Goal: Transaction & Acquisition: Obtain resource

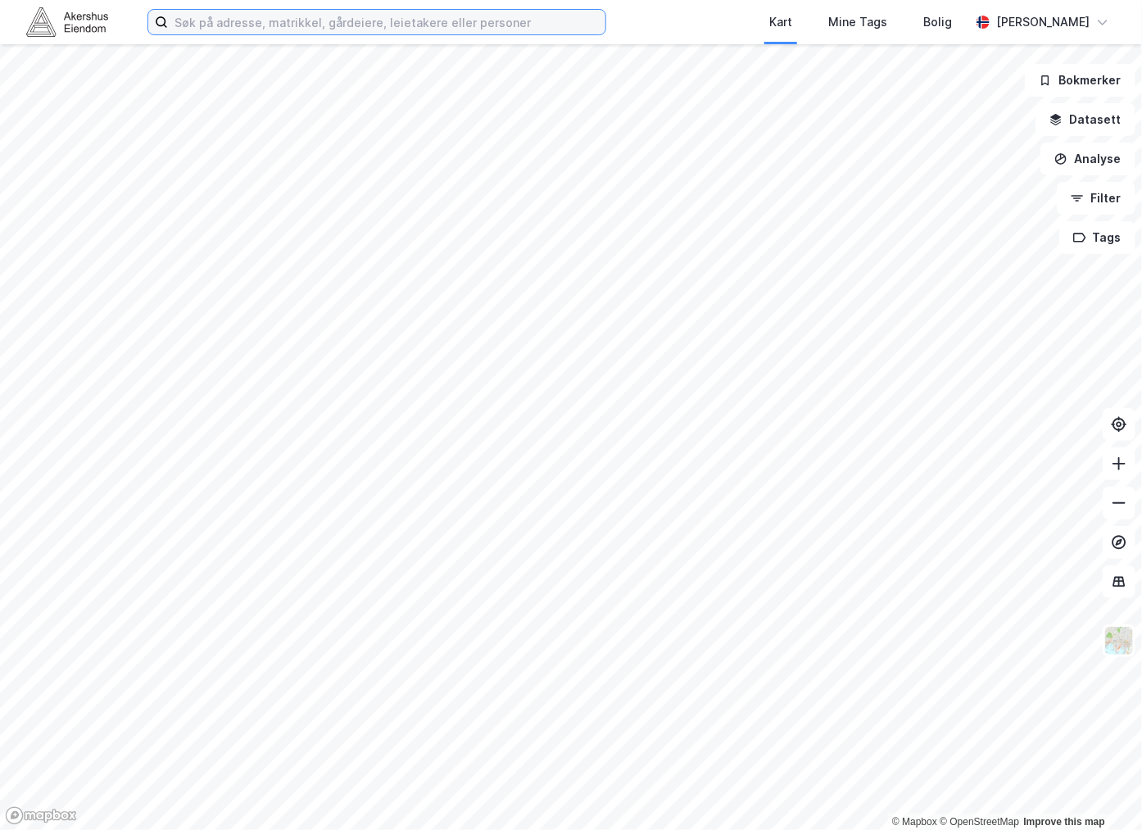
click at [402, 20] on input at bounding box center [386, 22] width 437 height 25
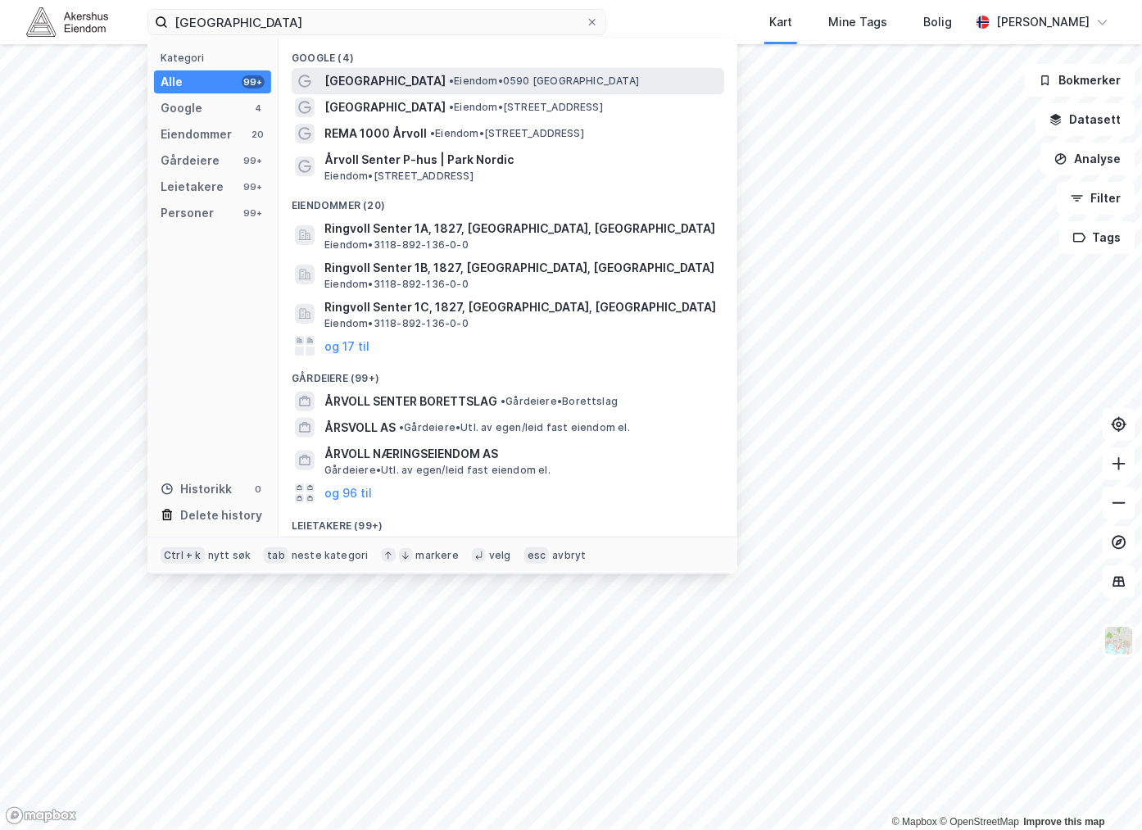
click at [381, 83] on span "[GEOGRAPHIC_DATA]" at bounding box center [384, 81] width 121 height 20
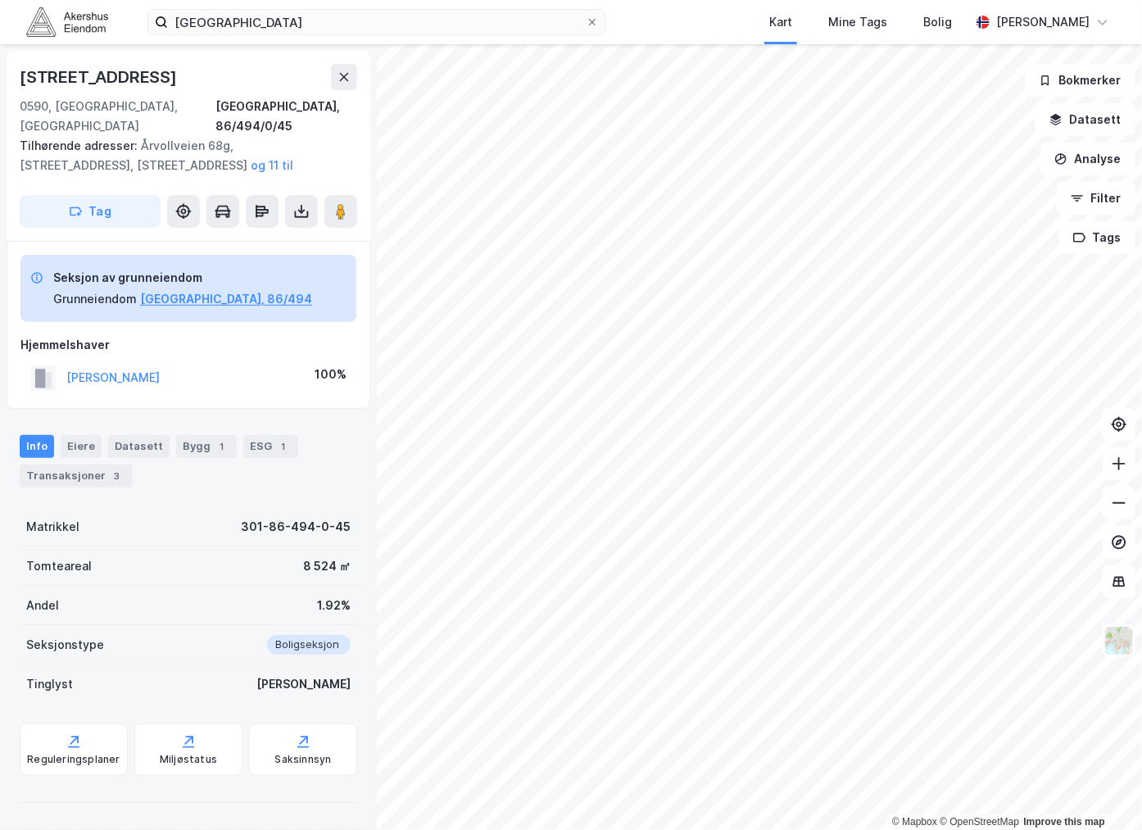
click at [165, 337] on div "Hjemmelshaver JOENSEN YNGVAR 100%" at bounding box center [188, 365] width 336 height 60
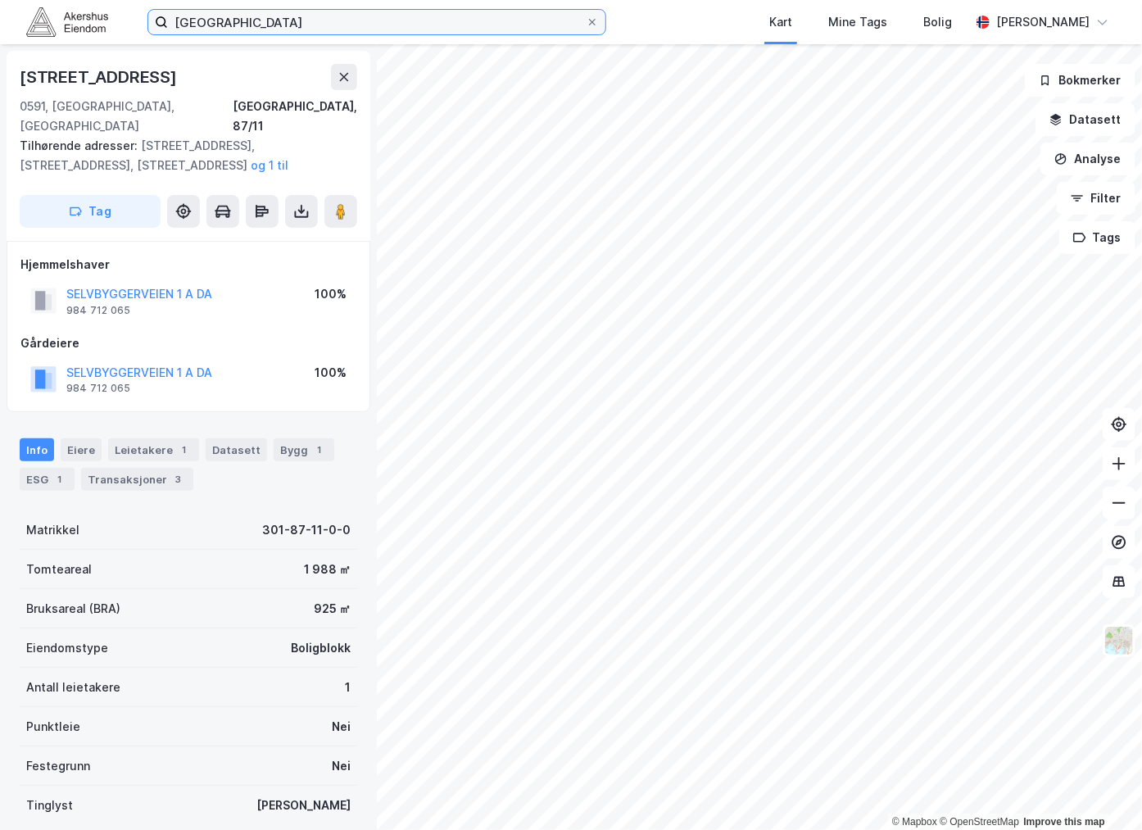
click at [275, 15] on input "[GEOGRAPHIC_DATA]" at bounding box center [377, 22] width 418 height 25
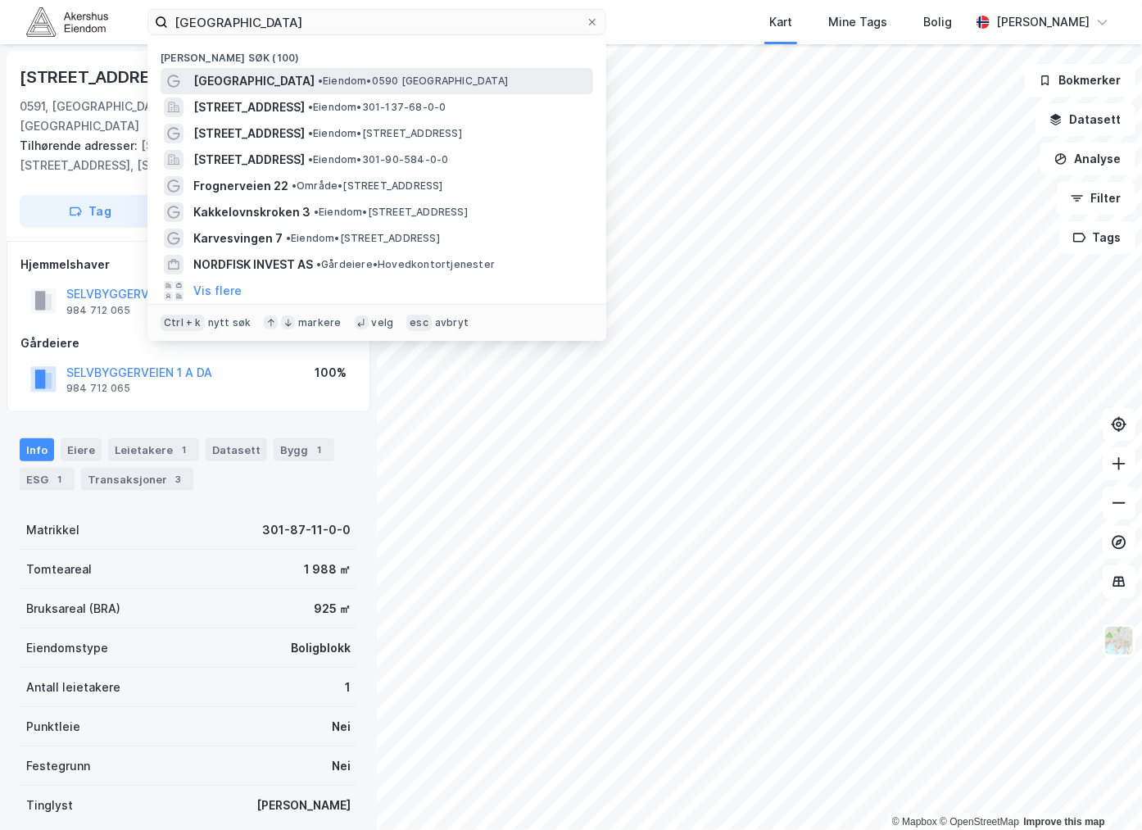
click at [318, 75] on span "•" at bounding box center [320, 81] width 5 height 12
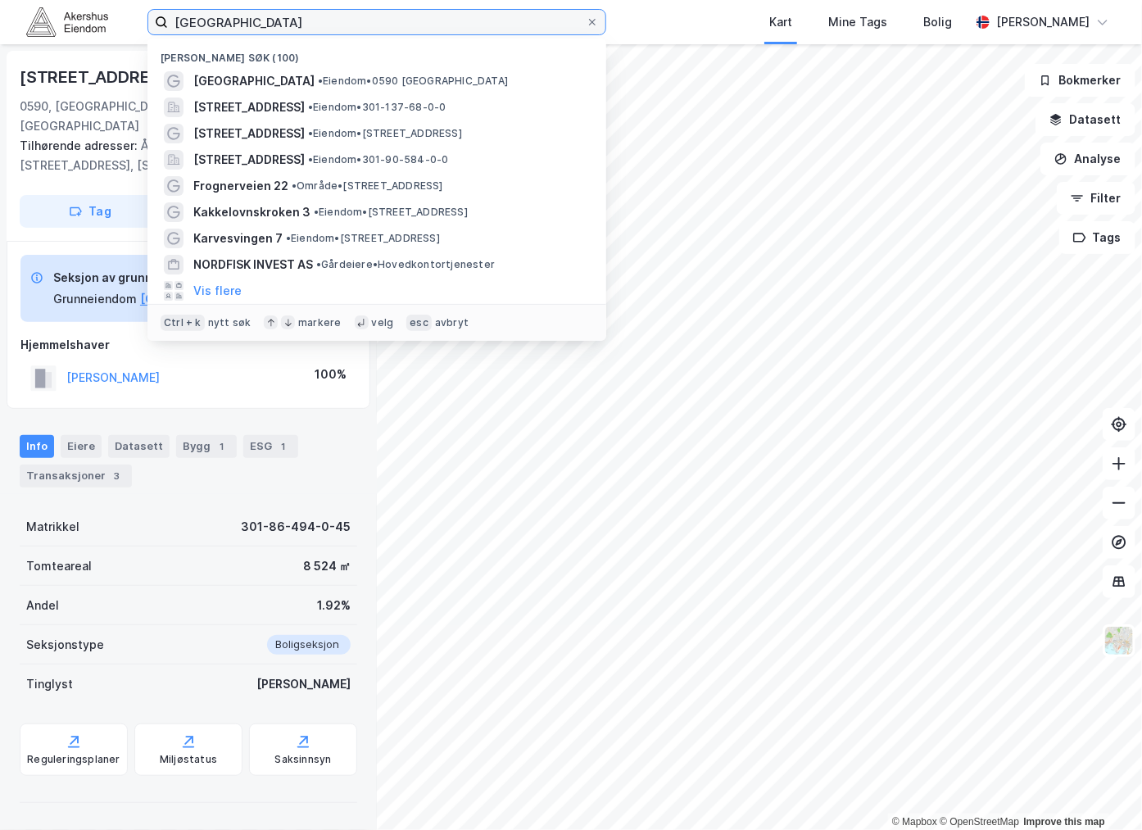
drag, startPoint x: 267, startPoint y: 18, endPoint x: 46, endPoint y: 20, distance: 221.2
click at [71, 19] on div "Årvoll senter Nylige søk (100) Årvoll senter • Eiendom • 0590 Oslo Brynsveien 1…" at bounding box center [571, 22] width 1142 height 44
paste input "veien 17 -21"
type input "Årvollveien 17 -21"
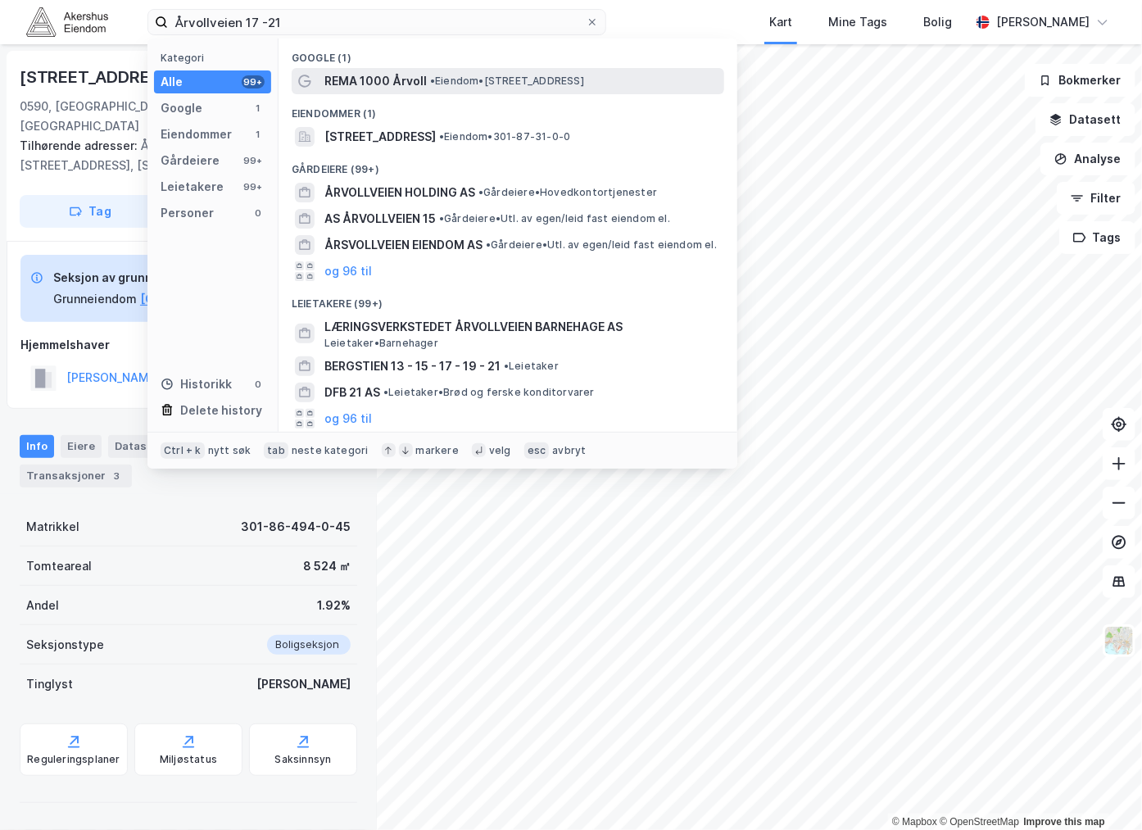
click at [437, 88] on div "REMA 1000 Årvoll • Eiendom • Årvollveien 17, 0590 Oslo" at bounding box center [522, 81] width 396 height 20
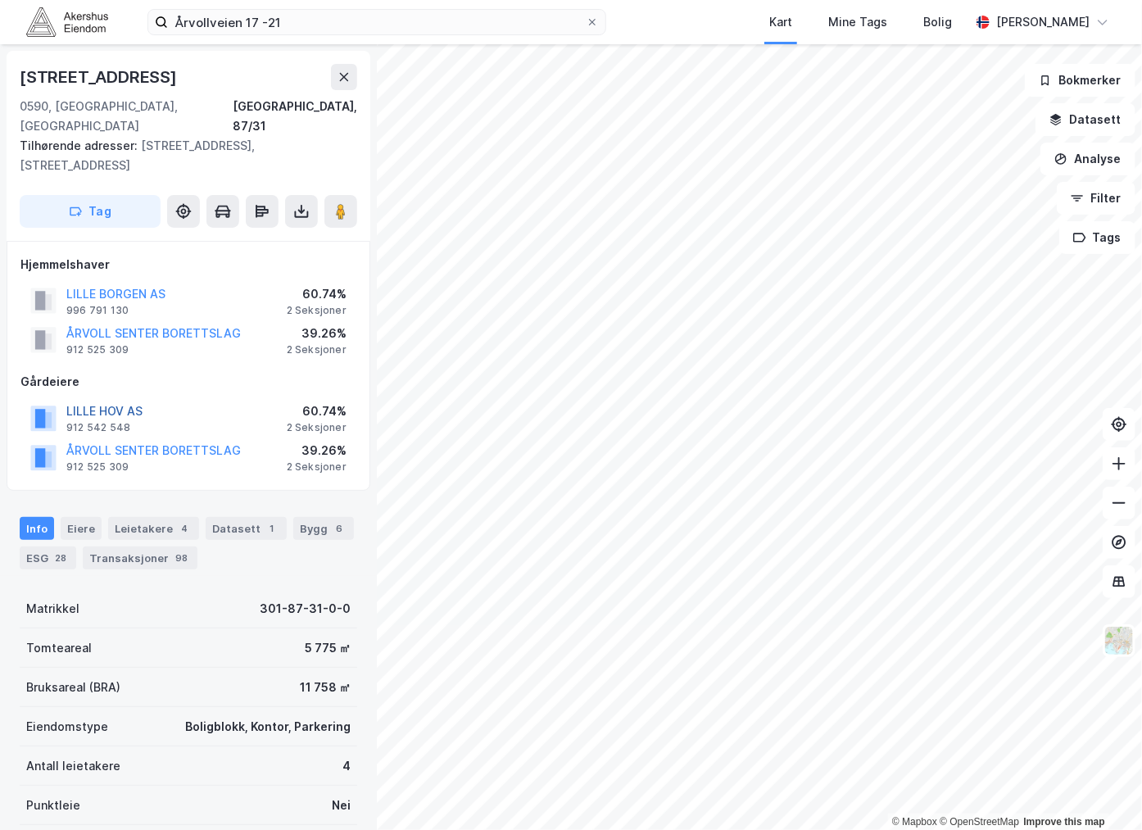
click at [0, 0] on button "LILLE HOV AS" at bounding box center [0, 0] width 0 height 0
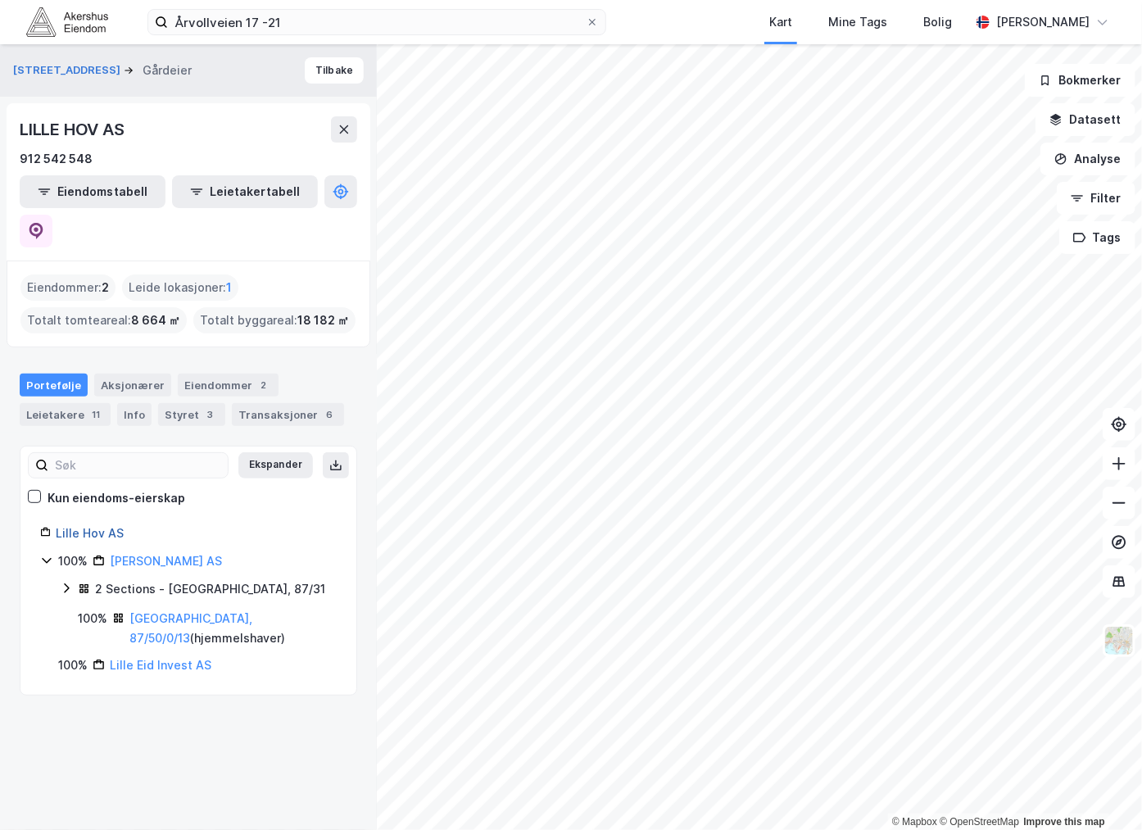
click at [107, 526] on link "Lille Hov AS" at bounding box center [90, 533] width 68 height 14
click at [78, 582] on icon at bounding box center [84, 588] width 12 height 12
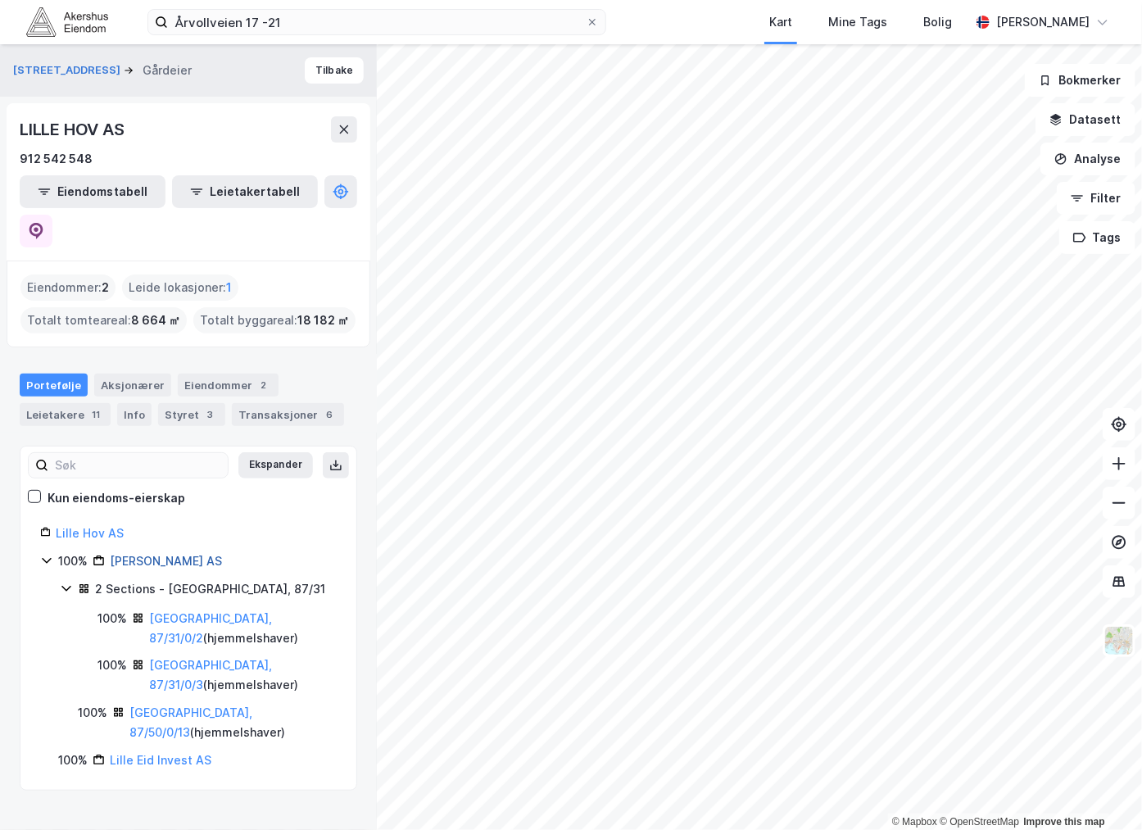
click at [133, 554] on link "Lille Borgen AS" at bounding box center [166, 561] width 112 height 14
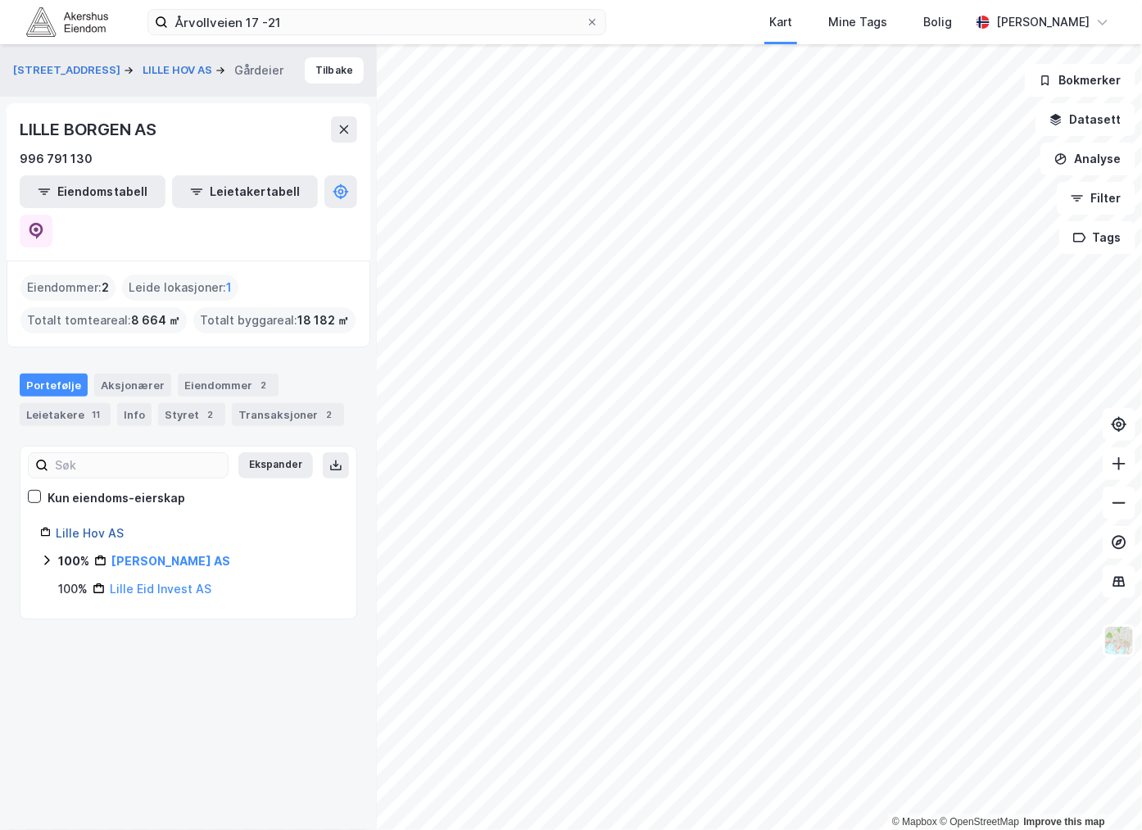
click at [75, 526] on link "Lille Hov AS" at bounding box center [90, 533] width 68 height 14
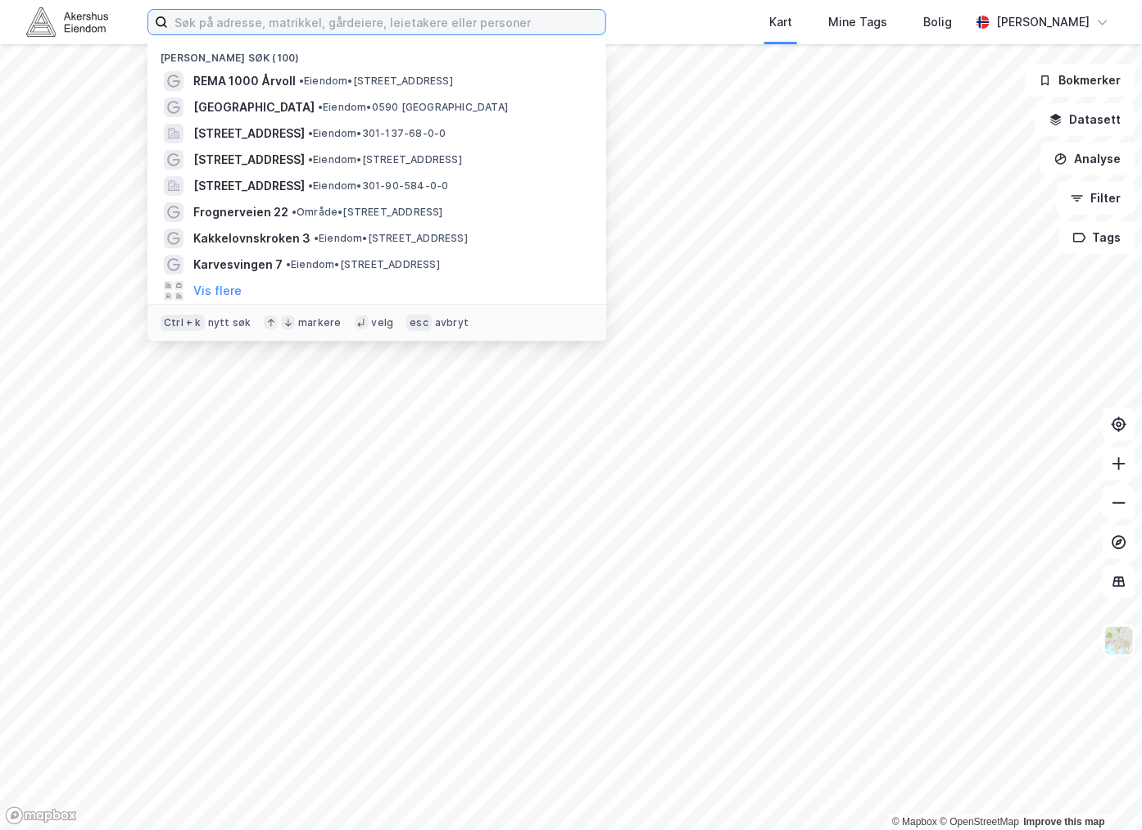
click at [347, 20] on input at bounding box center [386, 22] width 437 height 25
paste input "[STREET_ADDRESS]"
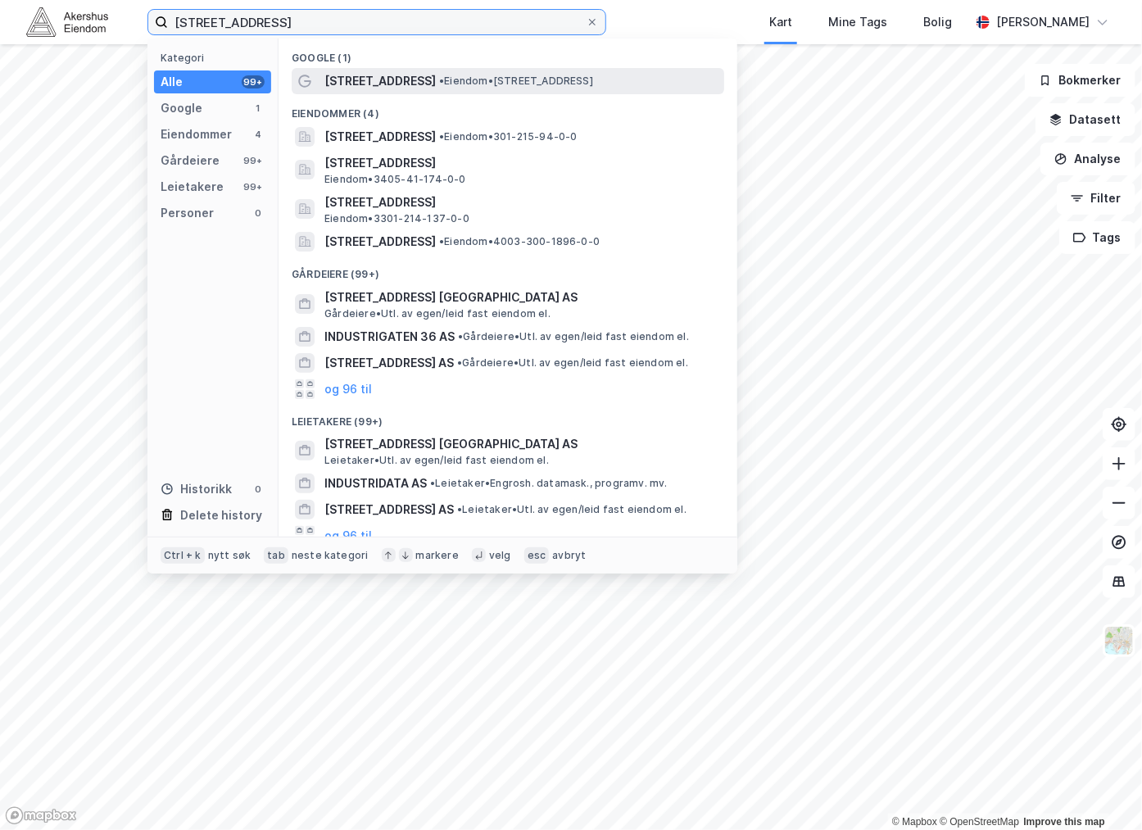
type input "[STREET_ADDRESS]"
click at [400, 82] on span "[STREET_ADDRESS]" at bounding box center [379, 81] width 111 height 20
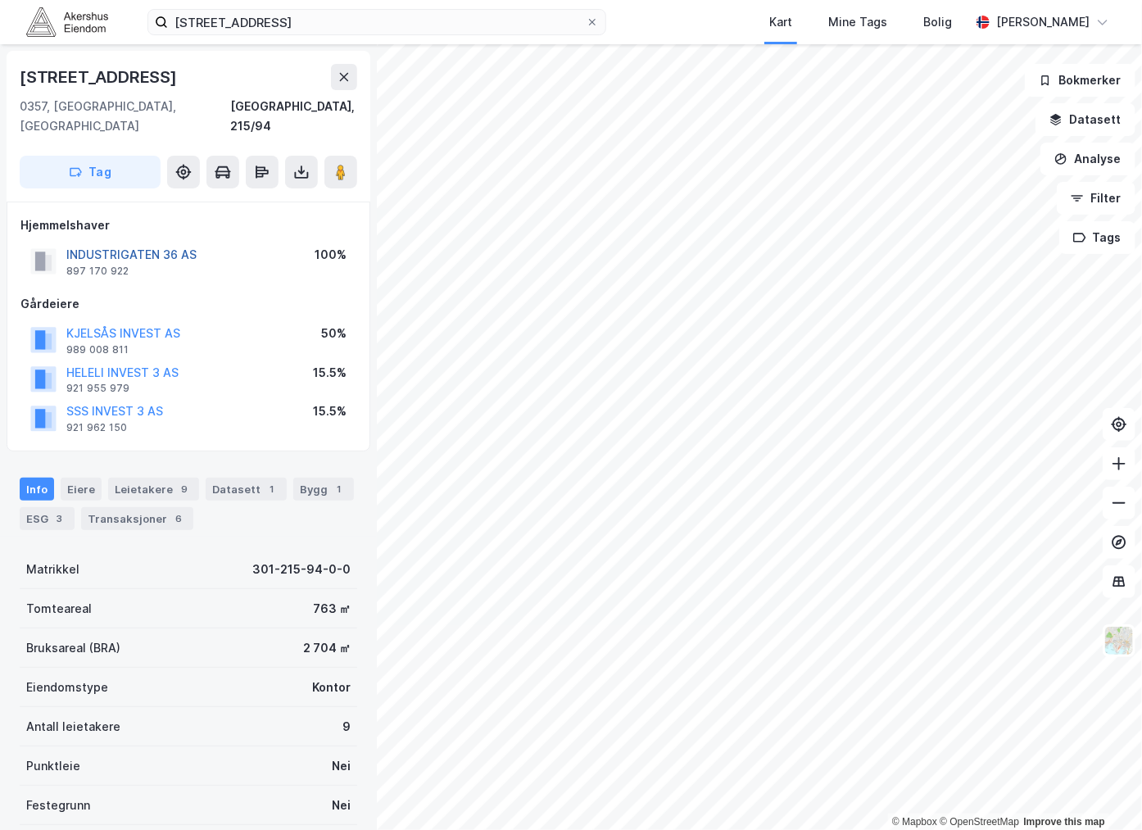
click at [0, 0] on button "INDUSTRIGATEN 36 AS" at bounding box center [0, 0] width 0 height 0
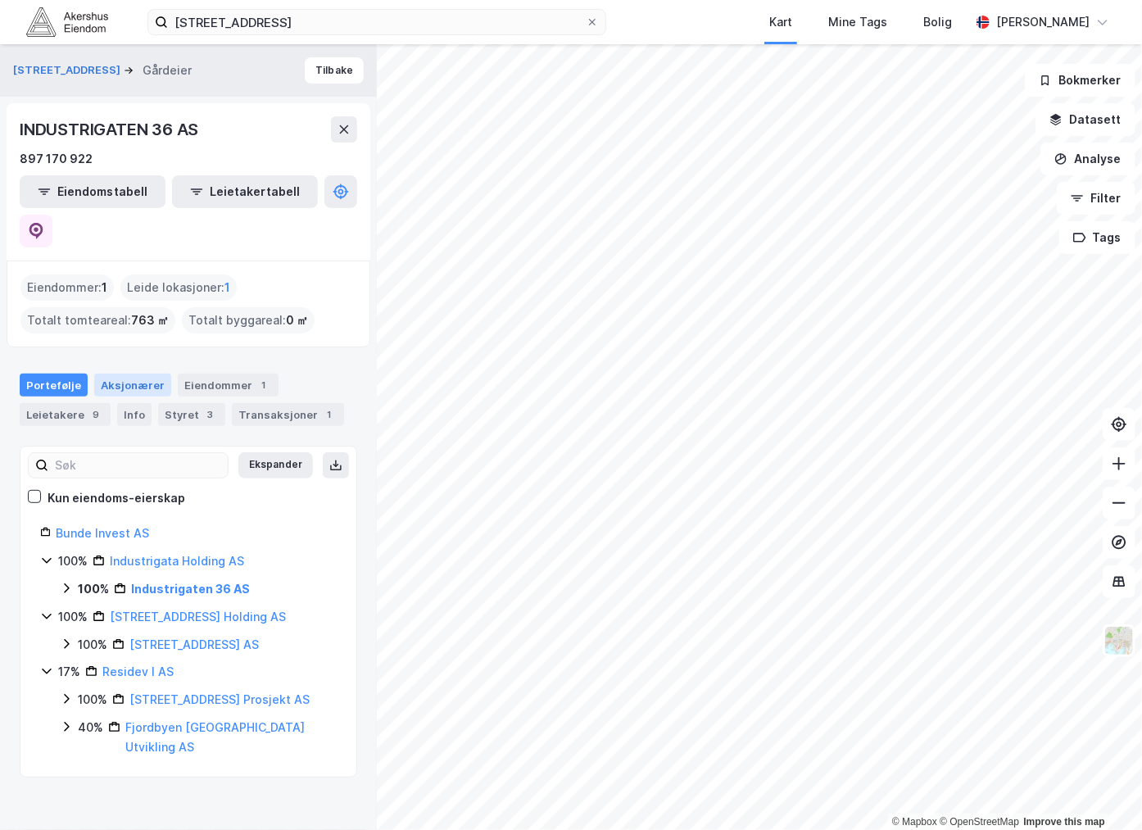
drag, startPoint x: 145, startPoint y: 346, endPoint x: 157, endPoint y: 347, distance: 12.3
click at [145, 374] on div "Aksjonærer" at bounding box center [132, 385] width 77 height 23
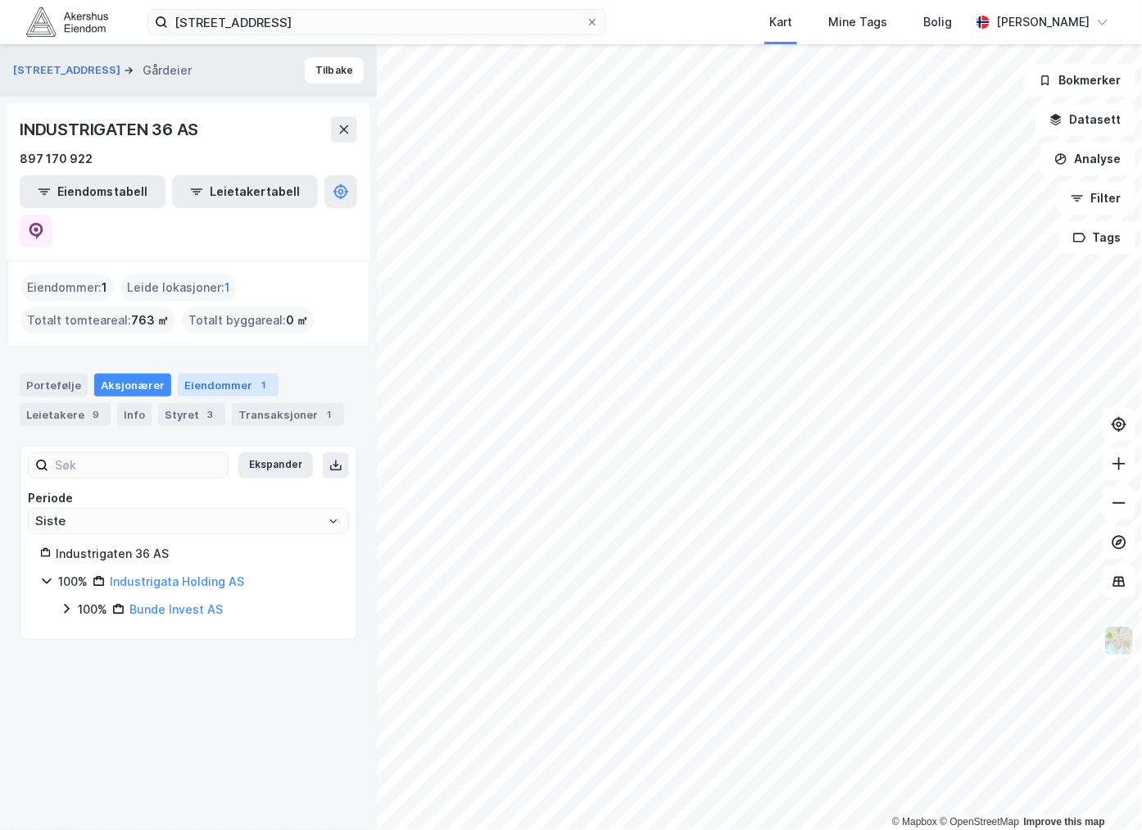
click at [203, 374] on div "Eiendommer 1" at bounding box center [228, 385] width 101 height 23
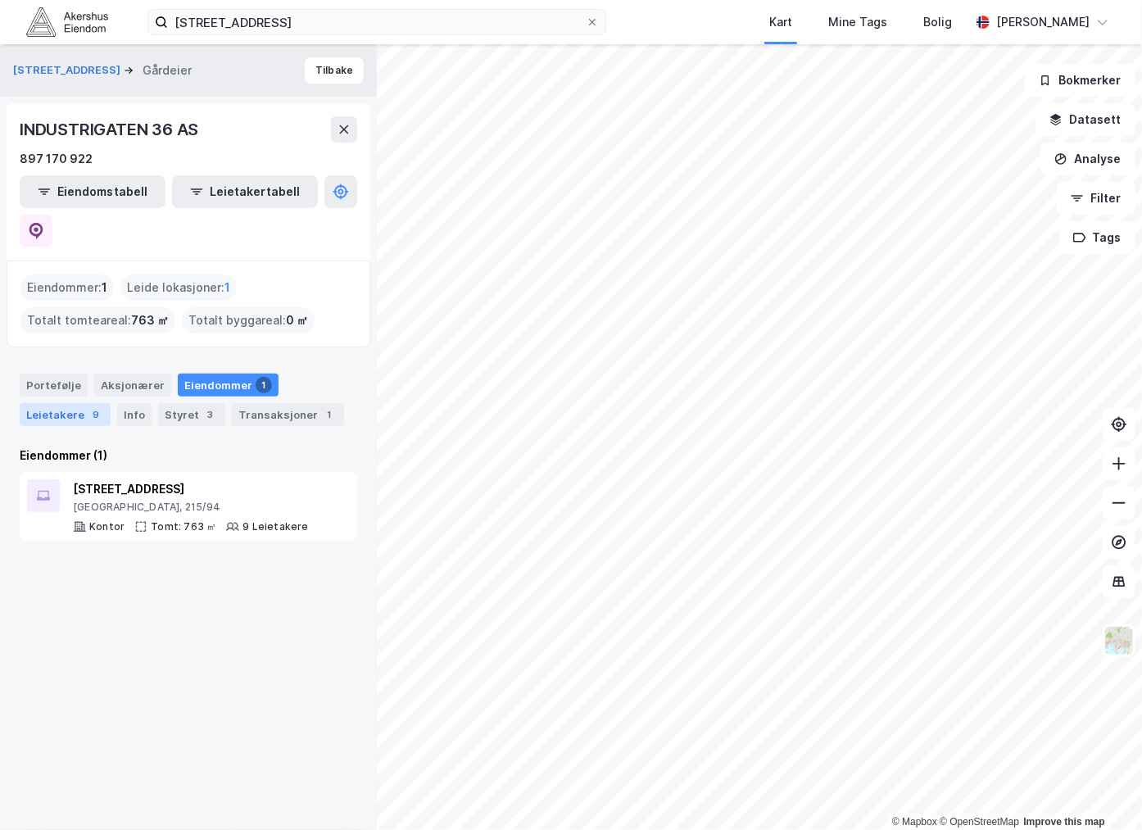
click at [88, 406] on div "9" at bounding box center [96, 414] width 16 height 16
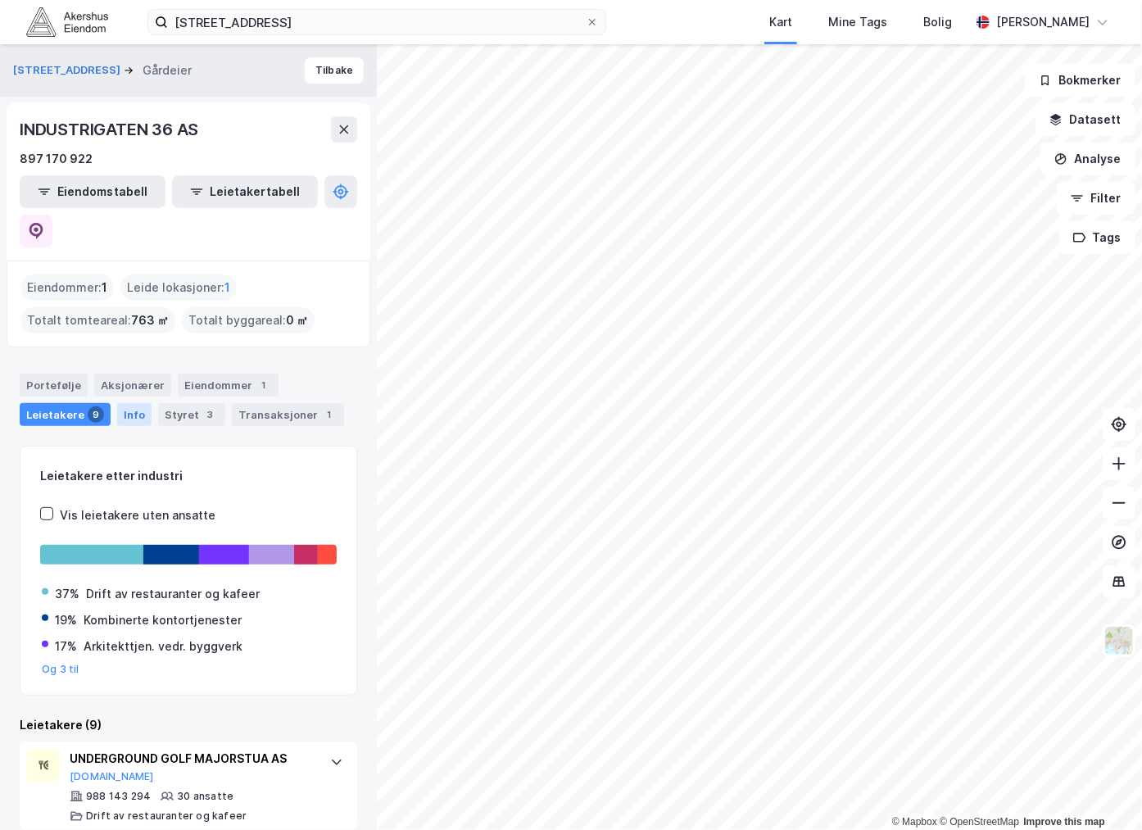
click at [133, 403] on div "Info" at bounding box center [134, 414] width 34 height 23
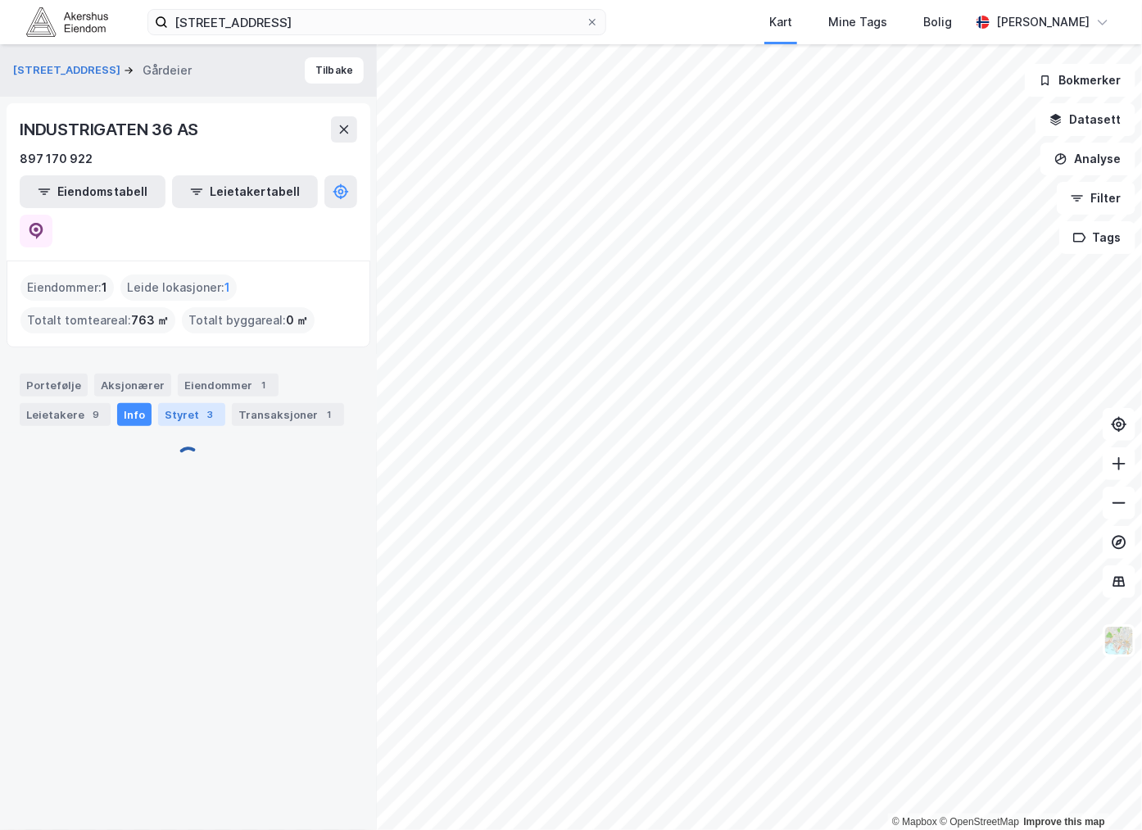
click at [192, 403] on div "Styret 3" at bounding box center [191, 414] width 67 height 23
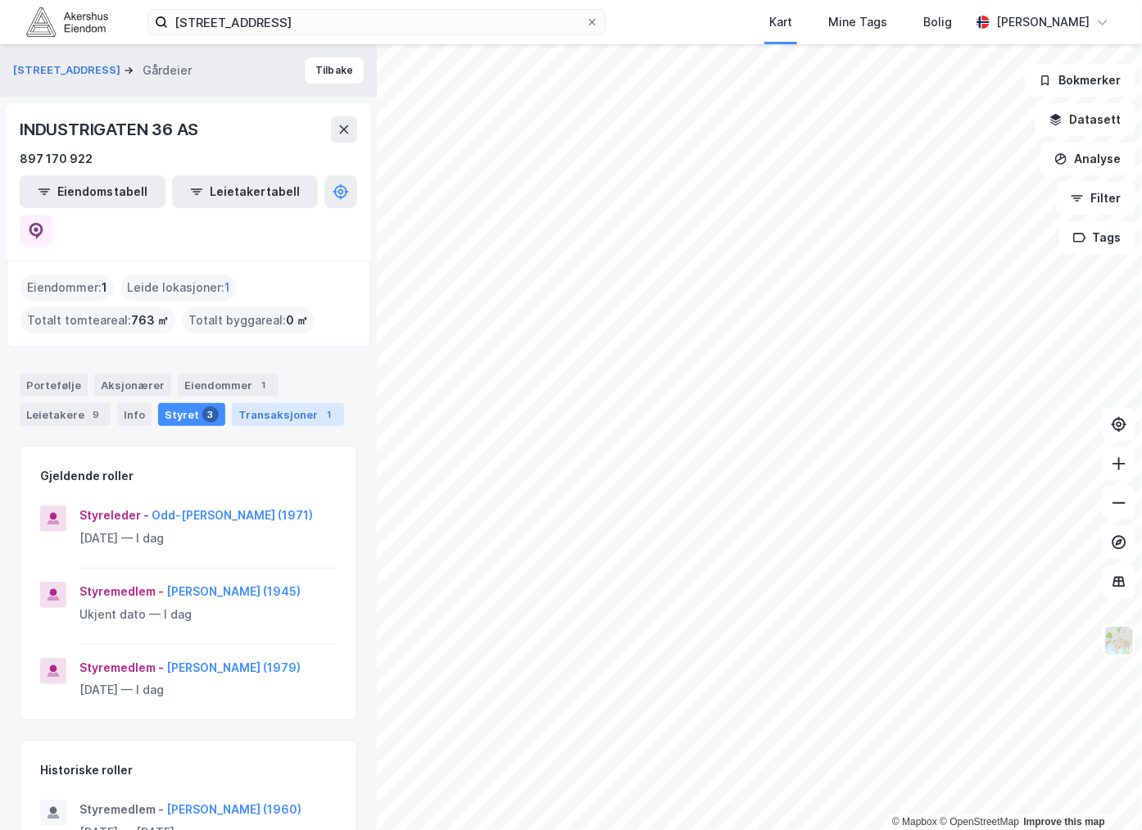
click at [265, 403] on div "Transaksjoner 1" at bounding box center [288, 414] width 112 height 23
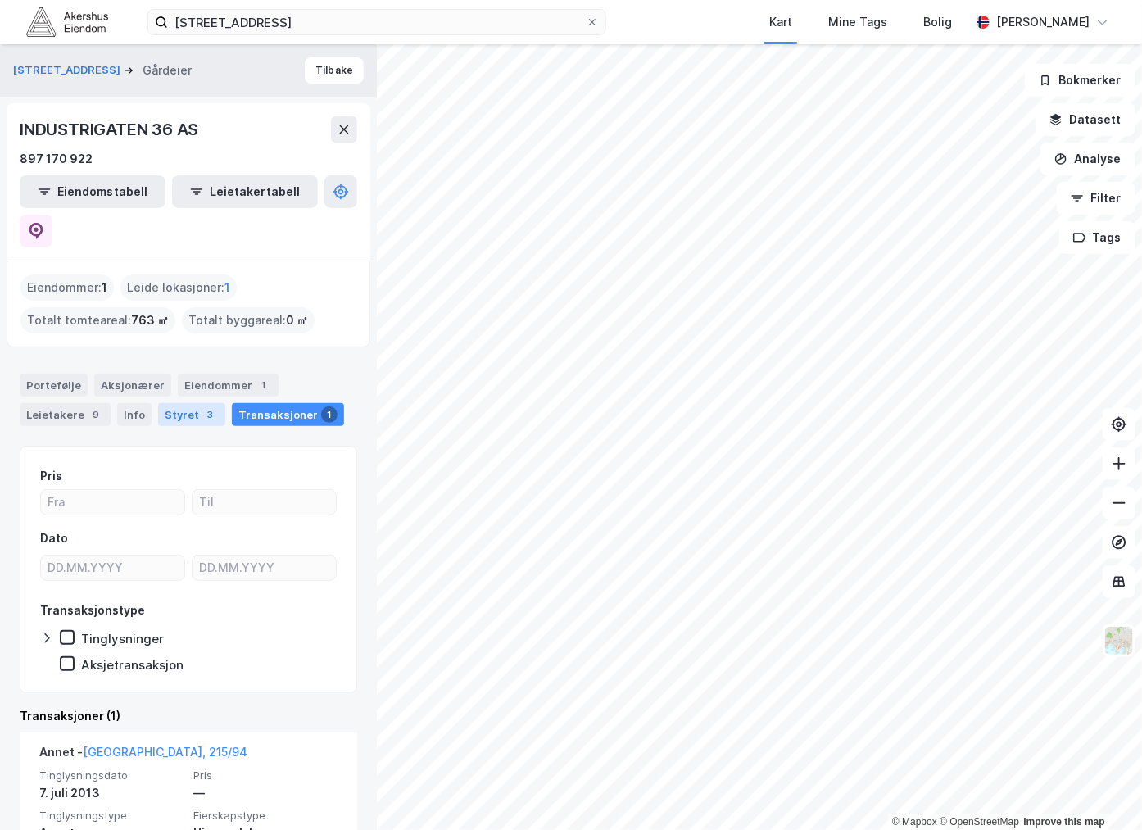
click at [170, 403] on div "Styret 3" at bounding box center [191, 414] width 67 height 23
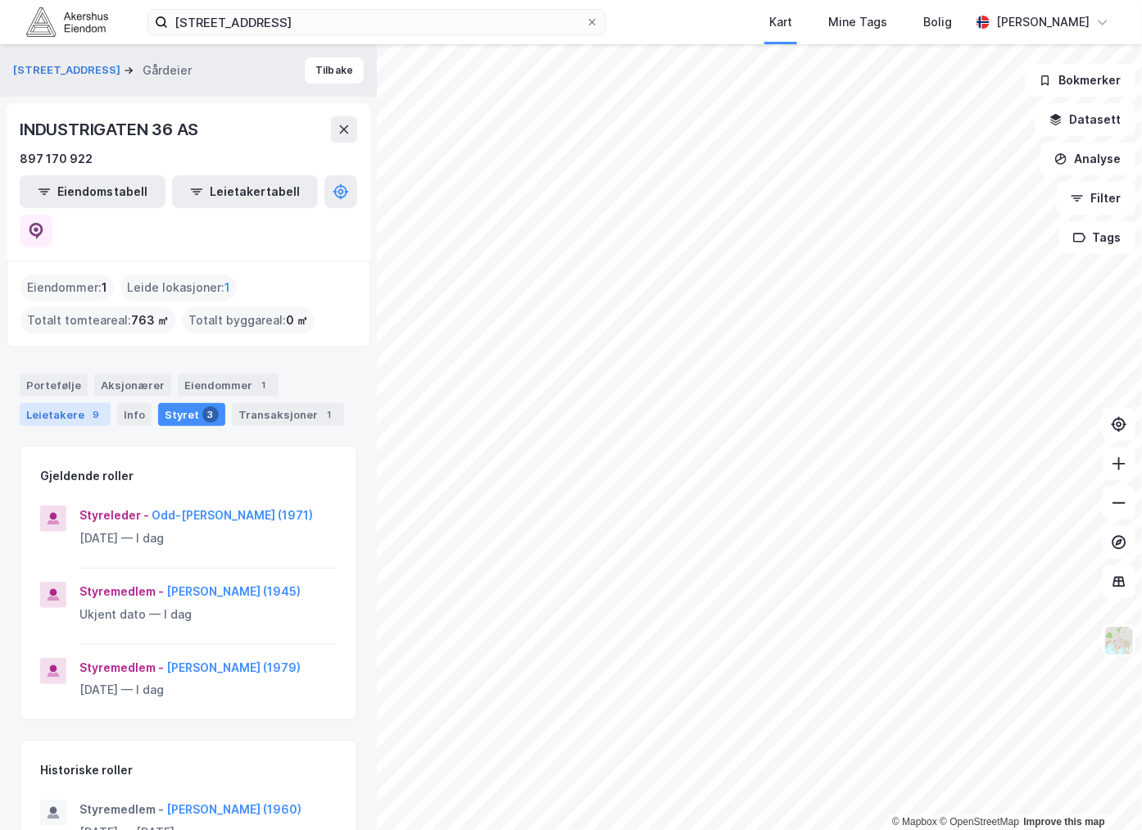
click at [69, 403] on div "Leietakere 9" at bounding box center [65, 414] width 91 height 23
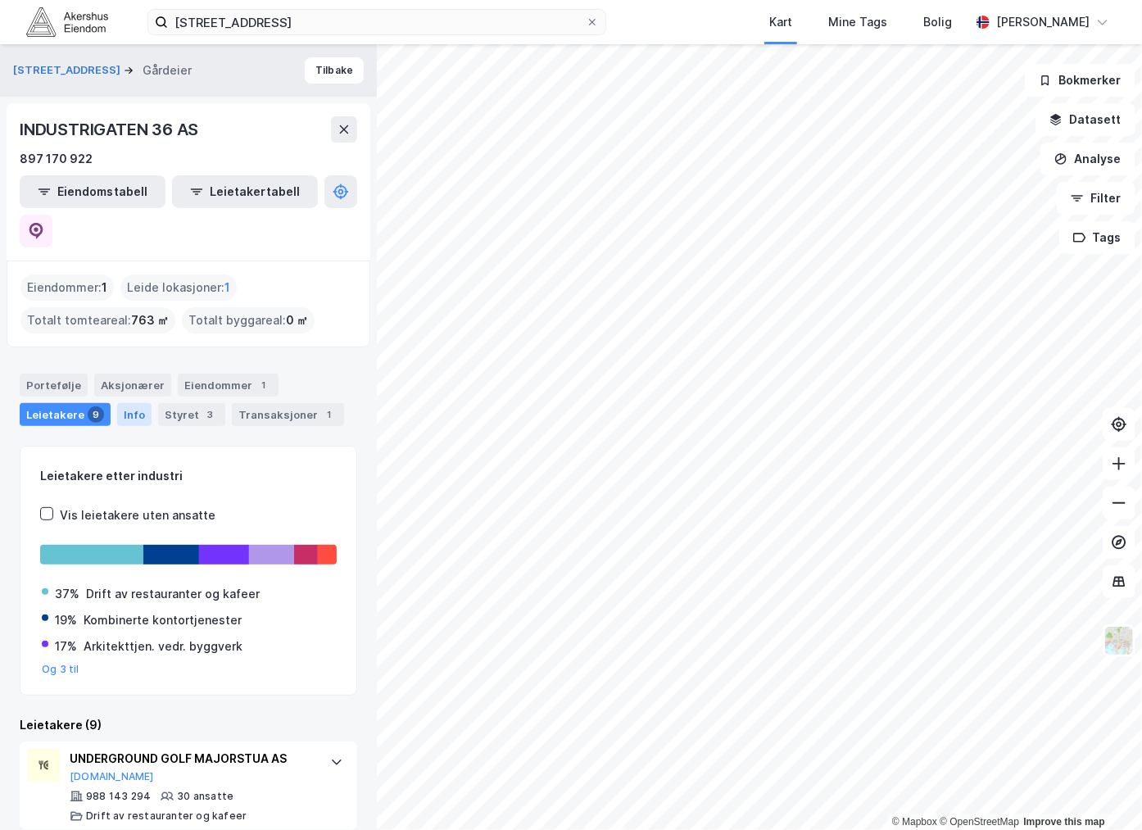
click at [133, 403] on div "Info" at bounding box center [134, 414] width 34 height 23
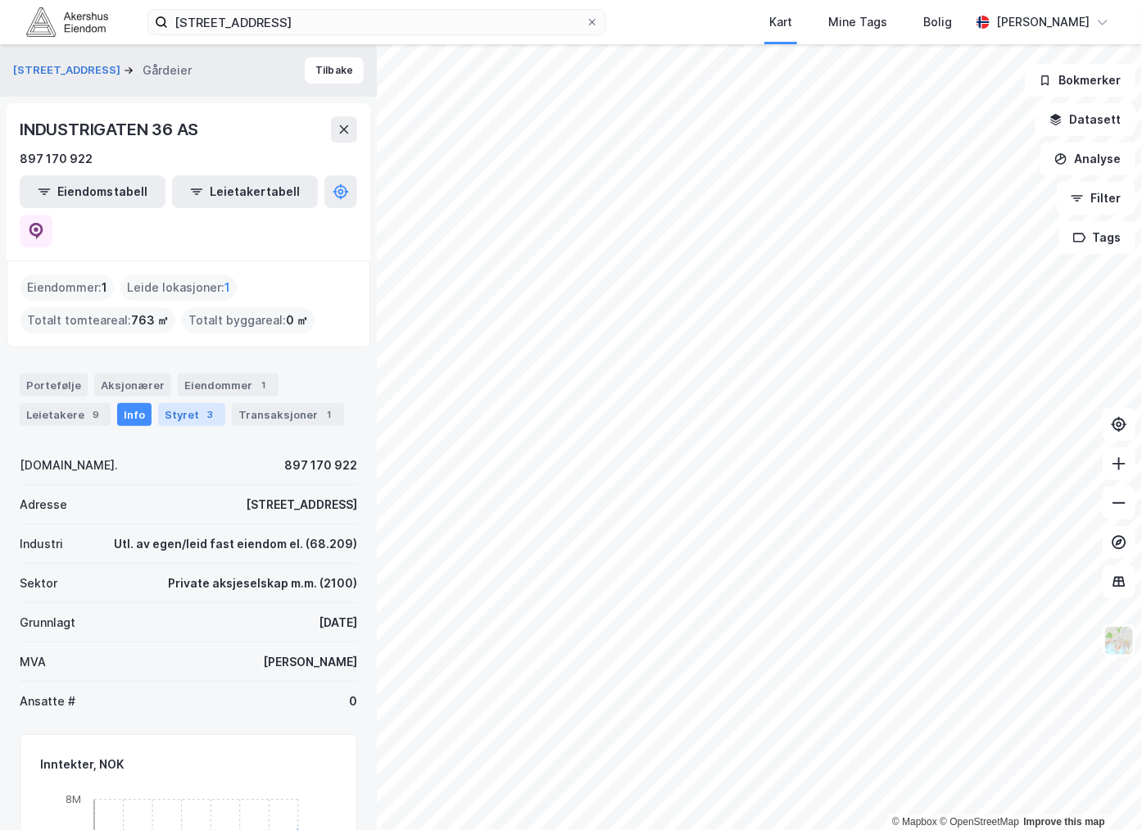
click at [202, 406] on div "3" at bounding box center [210, 414] width 16 height 16
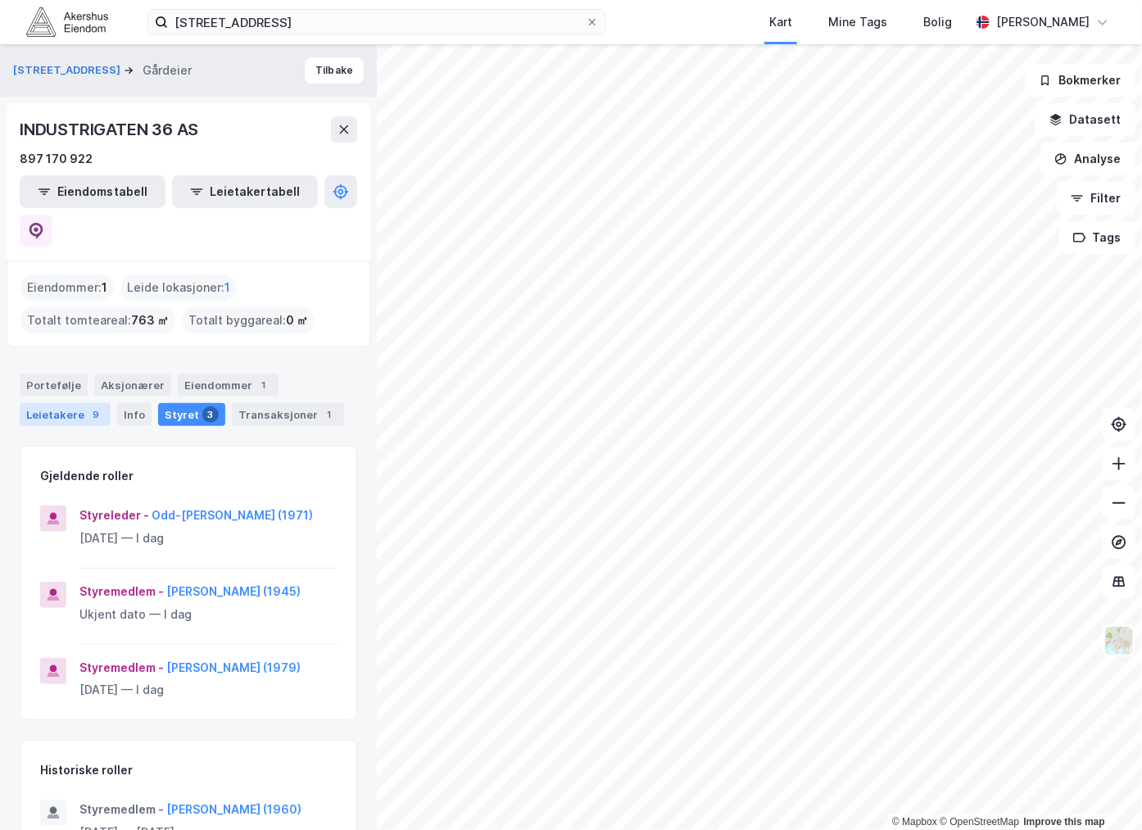
click at [54, 403] on div "Leietakere 9" at bounding box center [65, 414] width 91 height 23
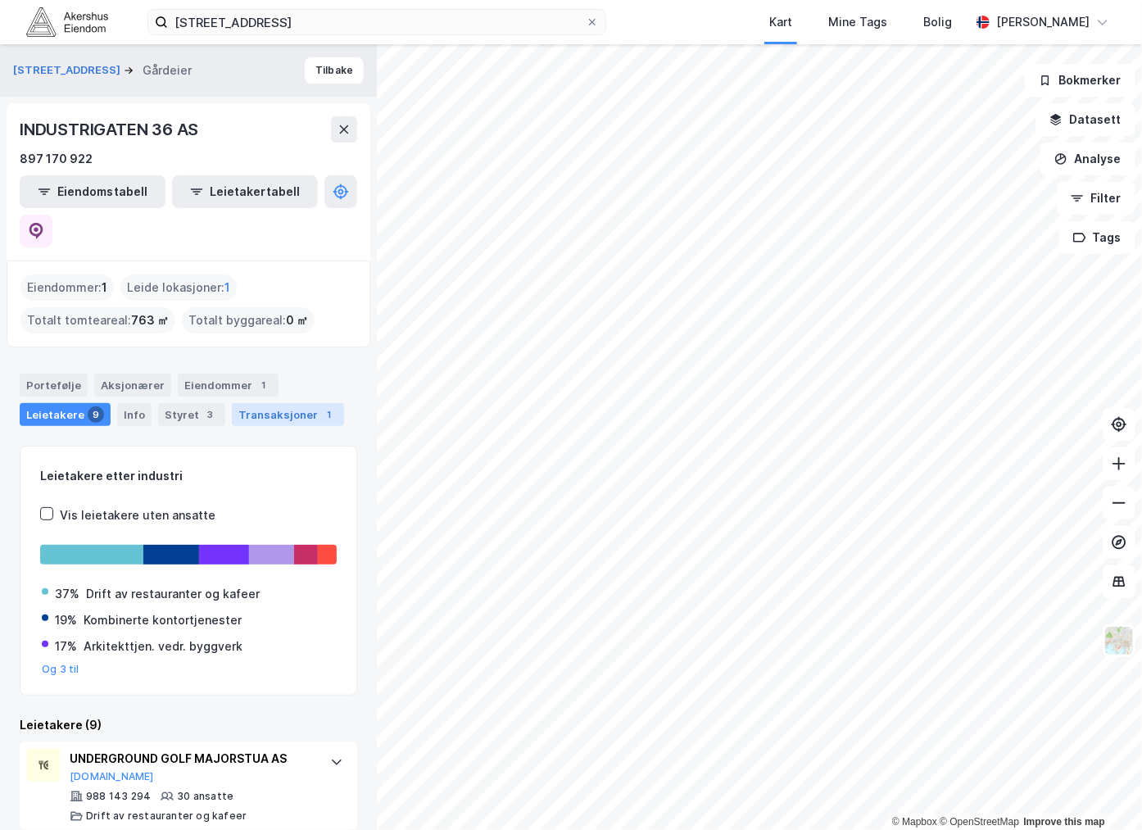
click at [246, 403] on div "Transaksjoner 1" at bounding box center [288, 414] width 112 height 23
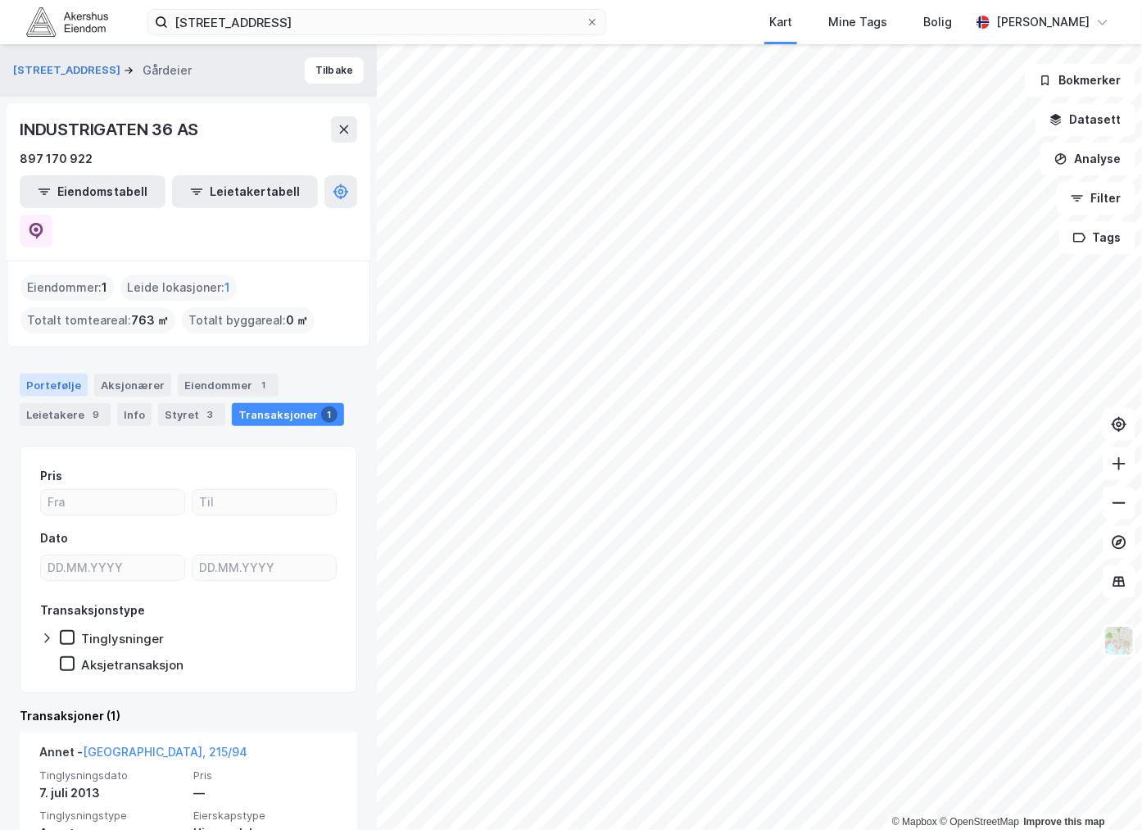
click at [64, 374] on div "Portefølje" at bounding box center [54, 385] width 68 height 23
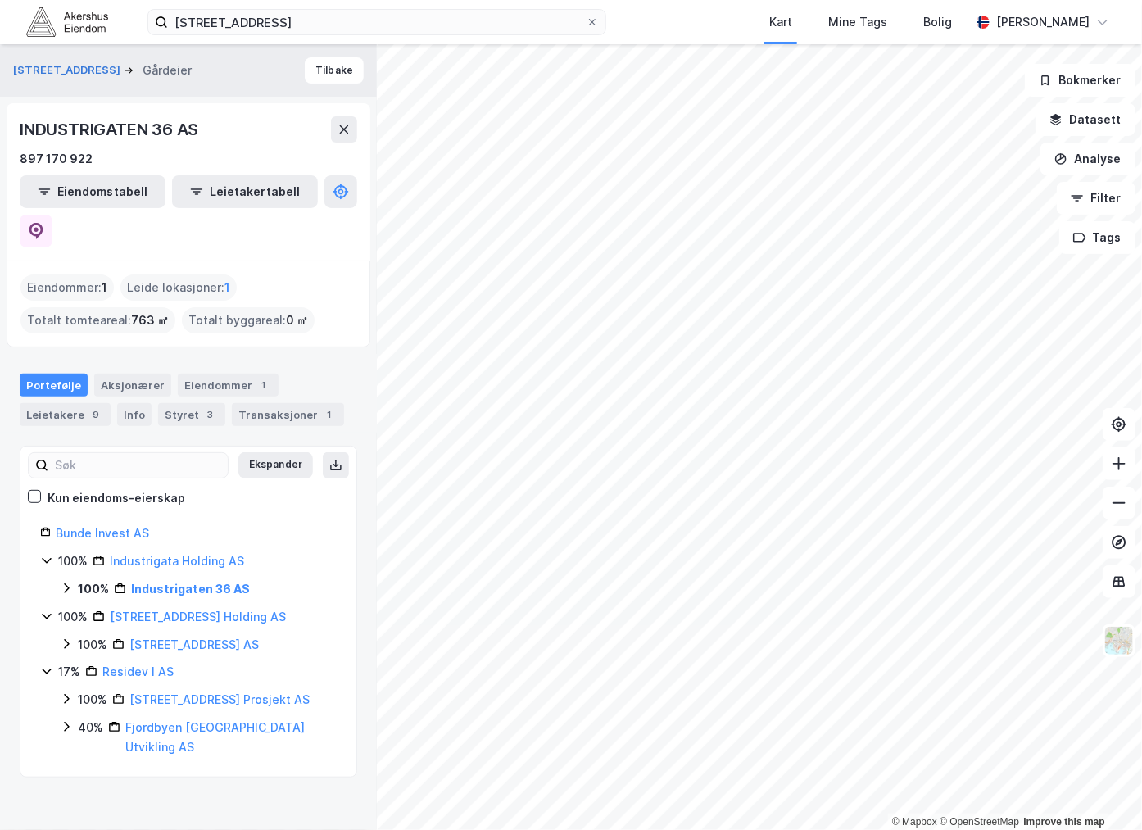
click at [138, 125] on div "INDUSTRIGATEN 36 AS" at bounding box center [111, 129] width 182 height 26
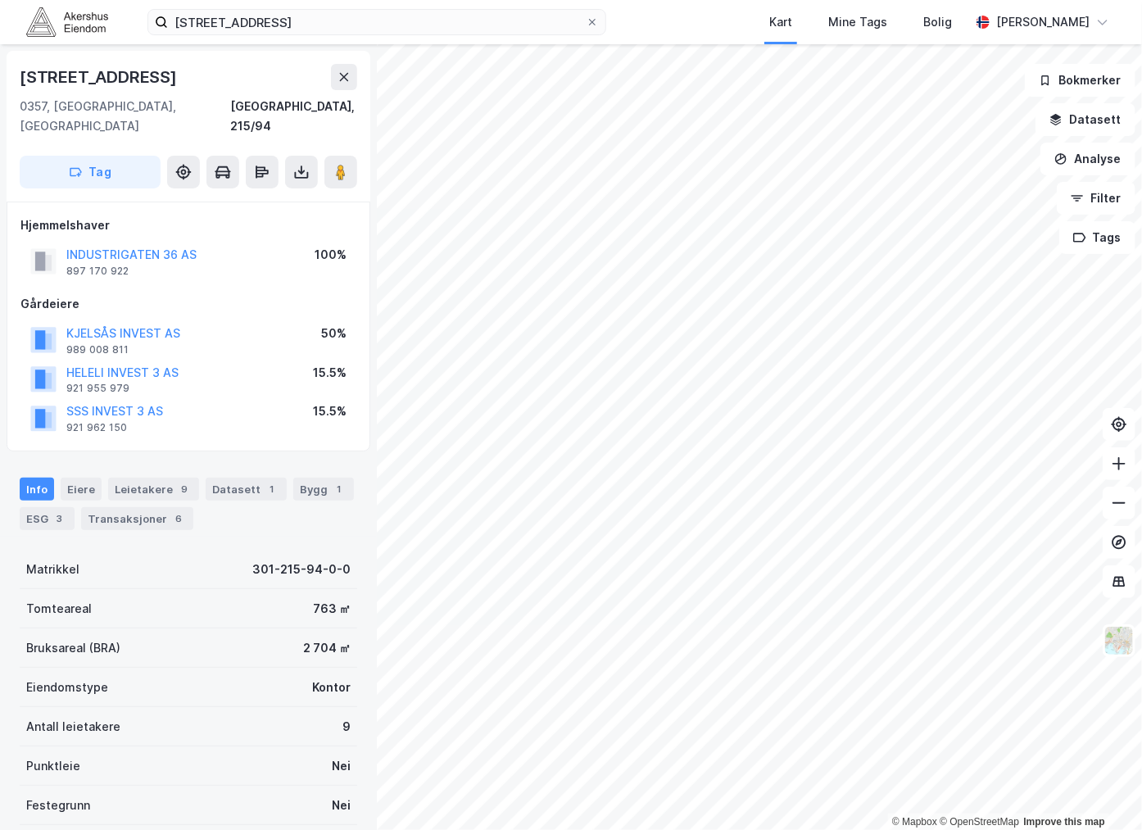
click at [52, 105] on div "0357, [GEOGRAPHIC_DATA], [GEOGRAPHIC_DATA]" at bounding box center [125, 116] width 211 height 39
click at [39, 105] on div "0357, [GEOGRAPHIC_DATA], [GEOGRAPHIC_DATA]" at bounding box center [125, 116] width 211 height 39
click at [66, 102] on div "0357, [GEOGRAPHIC_DATA], [GEOGRAPHIC_DATA]" at bounding box center [125, 116] width 211 height 39
click at [291, 156] on button at bounding box center [301, 172] width 33 height 33
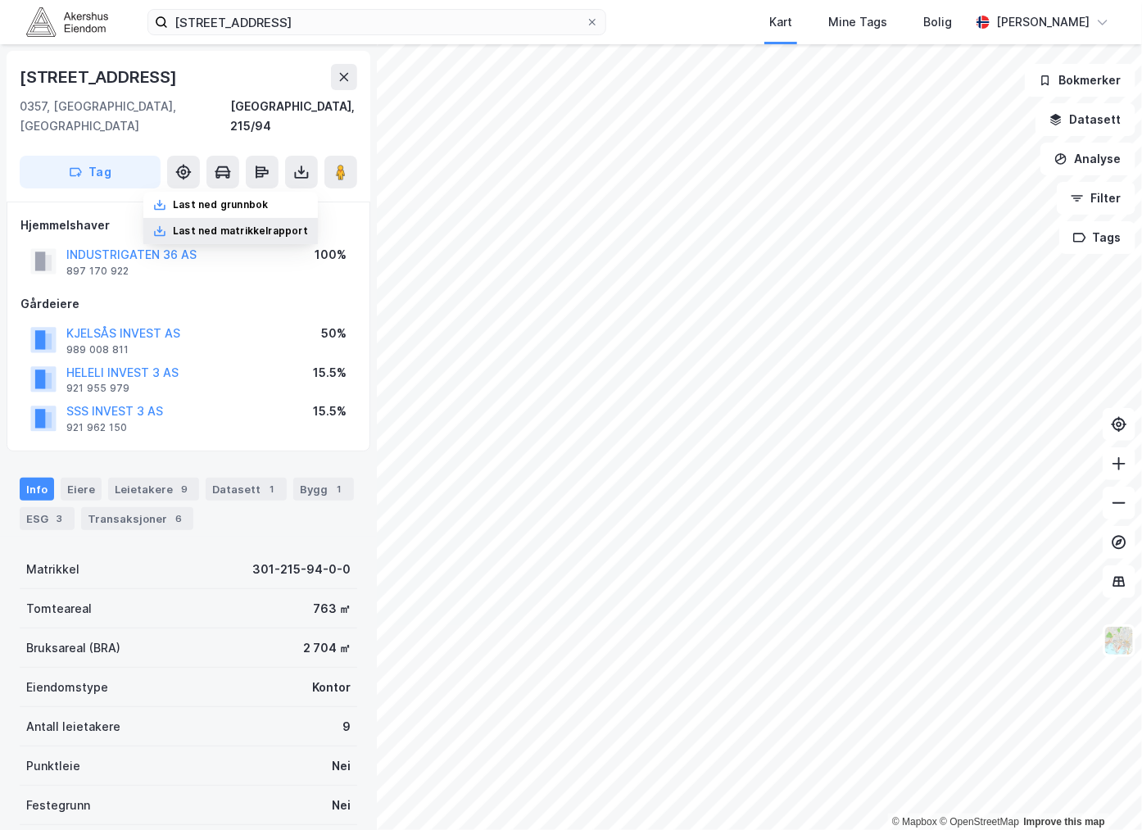
click at [224, 224] on div "Last ned matrikkelrapport" at bounding box center [240, 230] width 135 height 13
click at [217, 198] on div "Last ned grunnbok" at bounding box center [220, 204] width 95 height 13
